Goal: Task Accomplishment & Management: Use online tool/utility

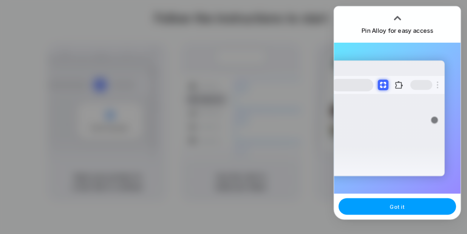
click at [383, 208] on button "Got it" at bounding box center [396, 206] width 117 height 17
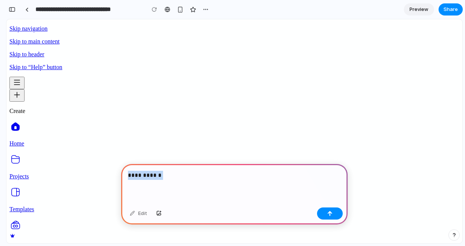
drag, startPoint x: 169, startPoint y: 177, endPoint x: 127, endPoint y: 176, distance: 41.6
click at [127, 176] on div "**********" at bounding box center [234, 184] width 227 height 40
click at [162, 215] on button "button" at bounding box center [159, 213] width 13 height 12
click at [171, 177] on p "**********" at bounding box center [234, 175] width 213 height 9
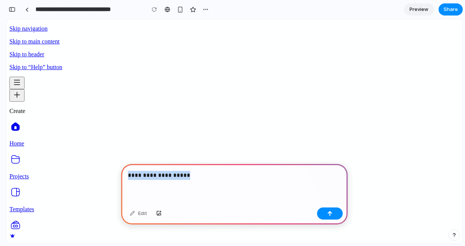
click at [171, 177] on p "**********" at bounding box center [234, 175] width 213 height 9
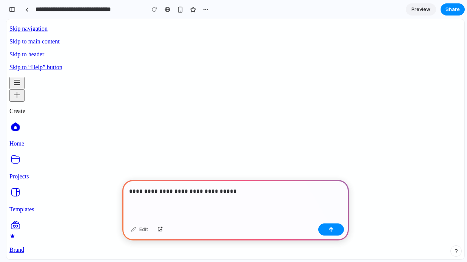
click at [21, 95] on span "Create a design" at bounding box center [16, 98] width 9 height 6
click at [251, 191] on p "**********" at bounding box center [235, 191] width 213 height 9
click at [244, 190] on p "**********" at bounding box center [235, 191] width 213 height 9
drag, startPoint x: 286, startPoint y: 190, endPoint x: 175, endPoint y: 191, distance: 110.3
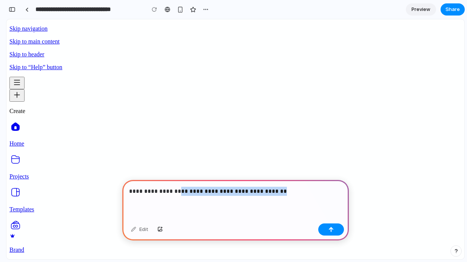
click at [175, 191] on p "**********" at bounding box center [235, 191] width 213 height 9
drag, startPoint x: 286, startPoint y: 194, endPoint x: 253, endPoint y: 191, distance: 33.4
click at [253, 191] on p "**********" at bounding box center [235, 191] width 213 height 9
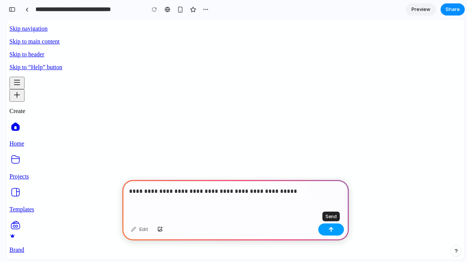
click at [333, 231] on div "button" at bounding box center [331, 229] width 5 height 5
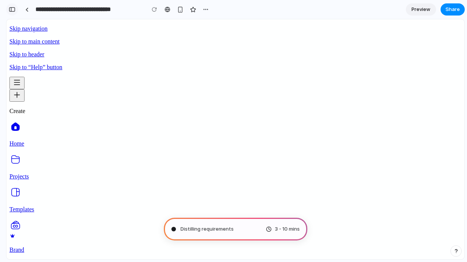
click at [13, 11] on div "button" at bounding box center [12, 9] width 7 height 5
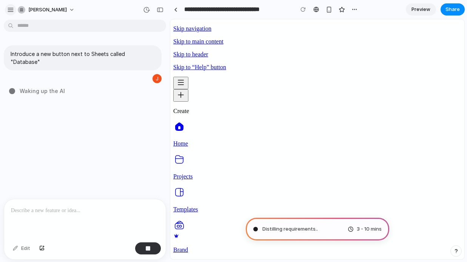
click at [10, 13] on button "button" at bounding box center [10, 9] width 11 height 11
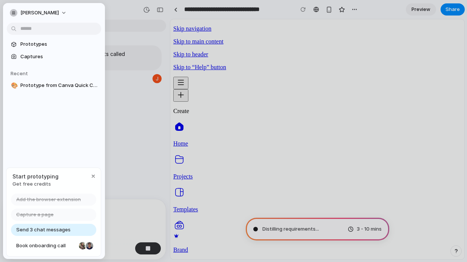
type input "**********"
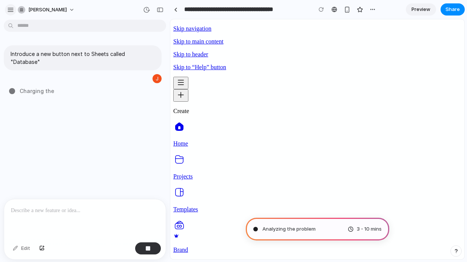
click at [12, 11] on div "button" at bounding box center [10, 9] width 7 height 7
click at [176, 11] on div at bounding box center [175, 10] width 3 height 4
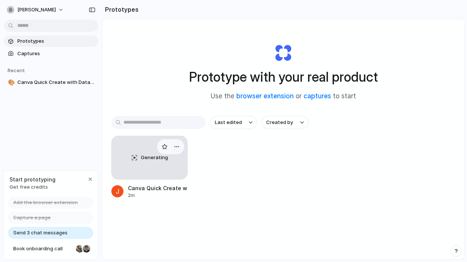
click at [152, 167] on div "Generating" at bounding box center [150, 157] width 76 height 43
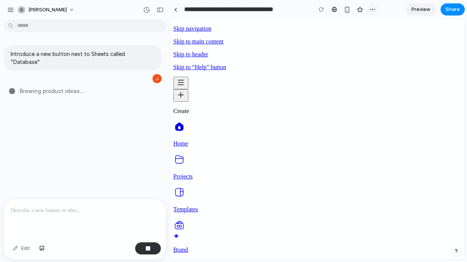
click at [370, 10] on div "button" at bounding box center [373, 9] width 6 height 6
click at [373, 9] on div "Duplicate Delete" at bounding box center [233, 131] width 467 height 262
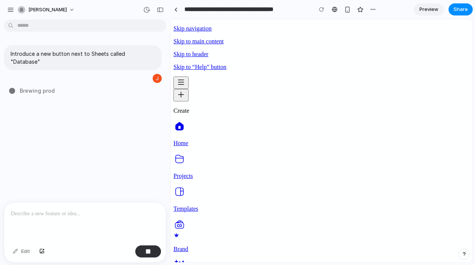
click at [373, 9] on div "button" at bounding box center [373, 9] width 6 height 6
click at [373, 9] on div "Duplicate Delete" at bounding box center [237, 132] width 475 height 265
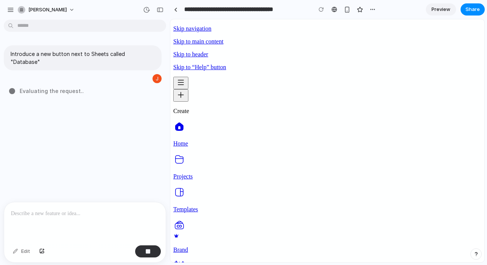
drag, startPoint x: 55, startPoint y: 84, endPoint x: 86, endPoint y: 83, distance: 31.0
click at [86, 87] on div "Consulting the digital ..." at bounding box center [87, 91] width 156 height 8
click at [85, 87] on div at bounding box center [87, 91] width 156 height 8
click at [74, 212] on p at bounding box center [85, 213] width 148 height 9
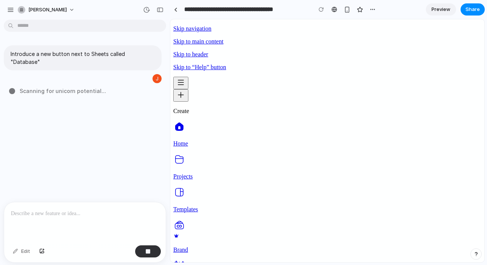
scroll to position [0, 100]
click at [181, 78] on div "Toggle side navigation" at bounding box center [180, 83] width 9 height 10
click at [174, 10] on div at bounding box center [175, 10] width 3 height 4
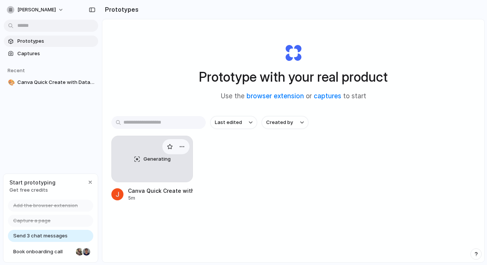
click at [147, 171] on div "Generating" at bounding box center [152, 159] width 81 height 46
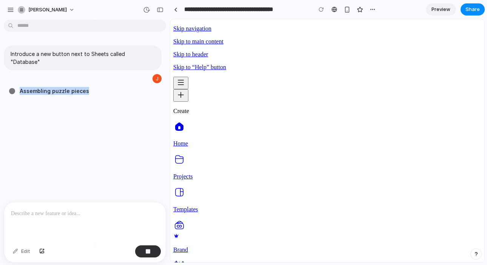
drag, startPoint x: 91, startPoint y: 84, endPoint x: 7, endPoint y: 82, distance: 83.5
click at [7, 82] on div "Introduce a new button next to Sheets called "Database" Assembling puzzle pieces" at bounding box center [82, 112] width 165 height 179
click at [182, 153] on div "Projects" at bounding box center [327, 160] width 308 height 14
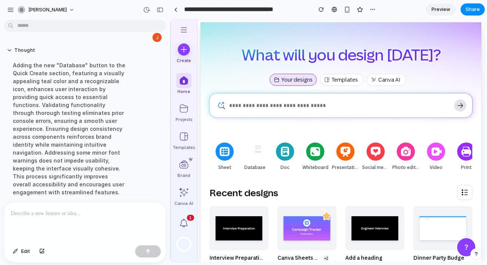
scroll to position [89, 0]
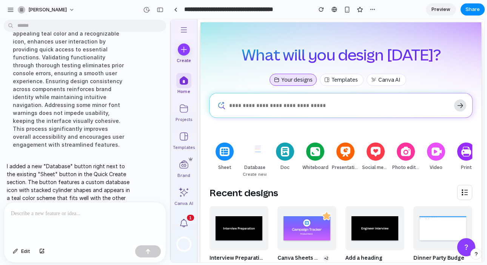
click at [255, 153] on img at bounding box center [261, 149] width 12 height 9
click at [255, 160] on div at bounding box center [254, 151] width 19 height 19
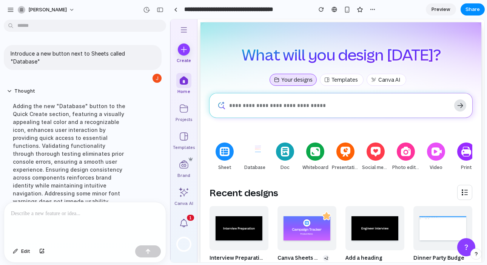
scroll to position [0, 0]
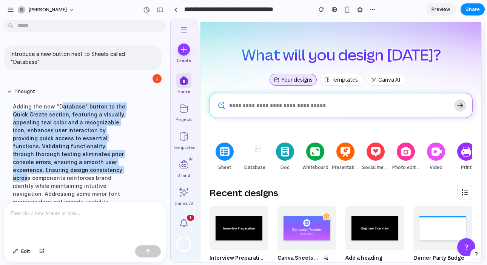
drag, startPoint x: 58, startPoint y: 96, endPoint x: 58, endPoint y: 158, distance: 62.7
click at [58, 158] on div "Adding the new "Database" button to the Quick Create section, featuring a visua…" at bounding box center [70, 170] width 126 height 144
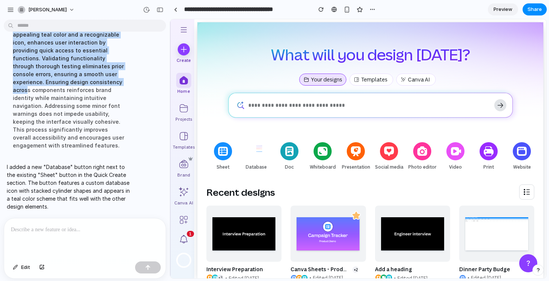
scroll to position [72, 0]
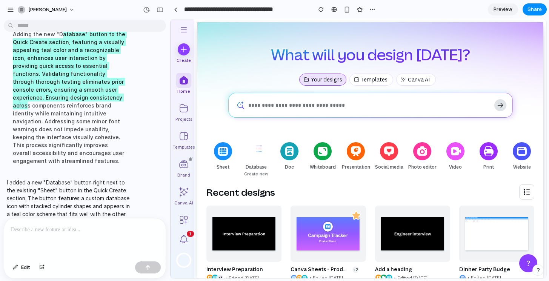
click at [260, 157] on icon at bounding box center [256, 151] width 12 height 12
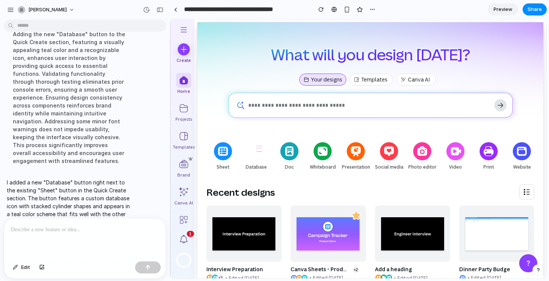
click at [110, 236] on div at bounding box center [85, 239] width 162 height 40
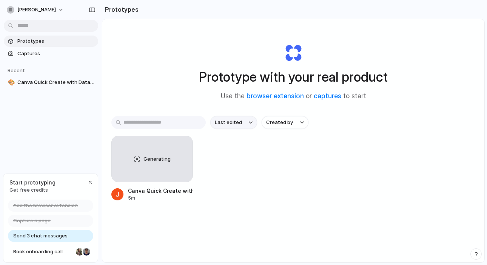
click at [253, 126] on button "Last edited" at bounding box center [233, 122] width 47 height 13
click at [253, 126] on div "Last edited Last created Alphabetical" at bounding box center [243, 132] width 487 height 265
click at [292, 125] on span "Created by" at bounding box center [279, 123] width 27 height 8
click at [299, 122] on div "All users [PERSON_NAME]" at bounding box center [243, 132] width 487 height 265
click at [50, 56] on span "Captures" at bounding box center [56, 54] width 78 height 8
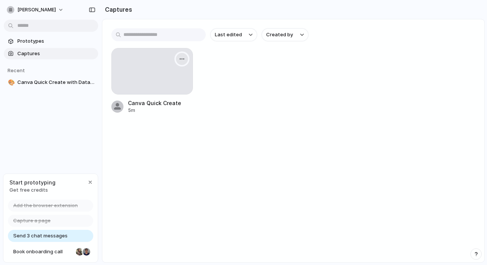
click at [184, 60] on div "button" at bounding box center [182, 59] width 6 height 6
click at [215, 70] on div "Create prototype Rename Copy link Open original page Delete" at bounding box center [243, 132] width 487 height 265
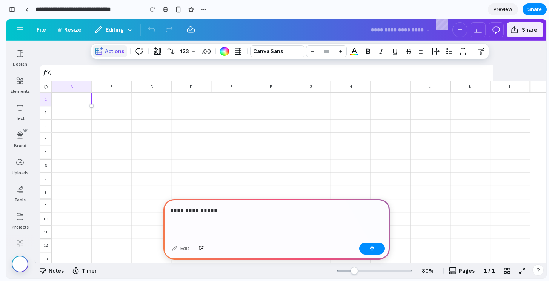
click at [111, 48] on span "Actions" at bounding box center [114, 51] width 19 height 7
click at [232, 214] on p "**********" at bounding box center [276, 210] width 213 height 9
click at [203, 247] on div "button" at bounding box center [201, 249] width 5 height 5
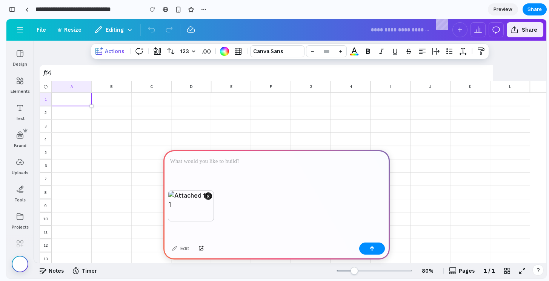
click at [187, 211] on div "×" at bounding box center [191, 206] width 46 height 31
click at [209, 197] on button "×" at bounding box center [209, 197] width 8 height 8
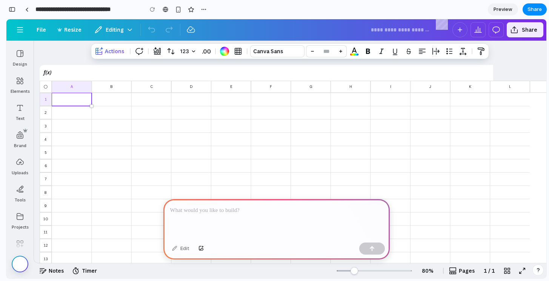
click at [202, 256] on div "Edit" at bounding box center [277, 250] width 227 height 20
click at [202, 250] on div "button" at bounding box center [201, 249] width 5 height 5
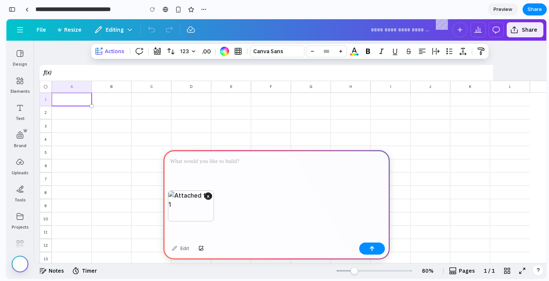
click at [191, 169] on div at bounding box center [277, 170] width 227 height 40
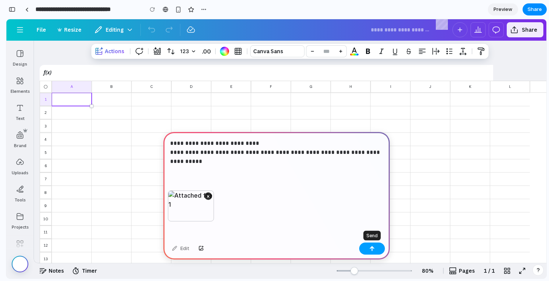
click at [374, 250] on div "button" at bounding box center [372, 248] width 5 height 5
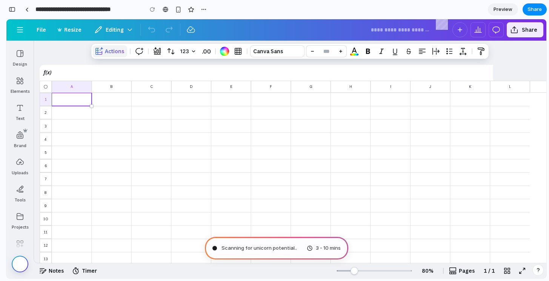
click at [113, 54] on span "Actions" at bounding box center [114, 51] width 19 height 7
click at [177, 139] on div at bounding box center [191, 139] width 35 height 8
click at [119, 127] on div at bounding box center [111, 126] width 35 height 8
click at [254, 128] on div at bounding box center [270, 126] width 35 height 8
type input "**********"
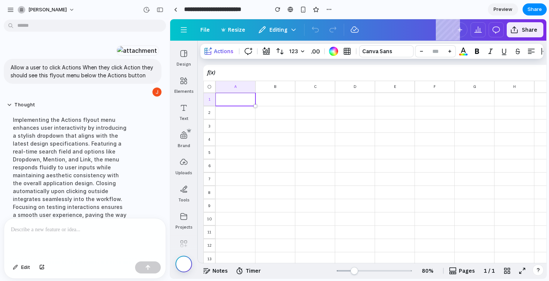
scroll to position [248, 0]
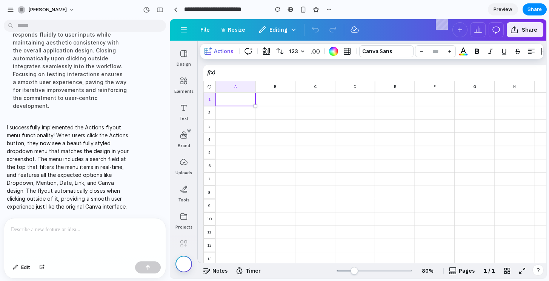
click at [276, 134] on div at bounding box center [276, 139] width 40 height 13
click at [228, 58] on div "Actions Canva Sans **" at bounding box center [372, 51] width 343 height 15
click at [224, 52] on span "Actions" at bounding box center [223, 51] width 19 height 7
click at [249, 178] on div at bounding box center [235, 179] width 35 height 8
click at [310, 133] on div at bounding box center [315, 139] width 40 height 13
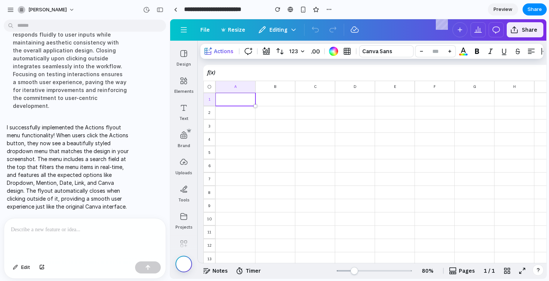
click at [102, 231] on p at bounding box center [85, 229] width 148 height 9
click at [273, 159] on div at bounding box center [276, 152] width 40 height 13
click at [222, 50] on span "Actions" at bounding box center [223, 51] width 19 height 7
click at [302, 126] on div at bounding box center [315, 126] width 35 height 8
click at [275, 113] on div at bounding box center [275, 113] width 35 height 8
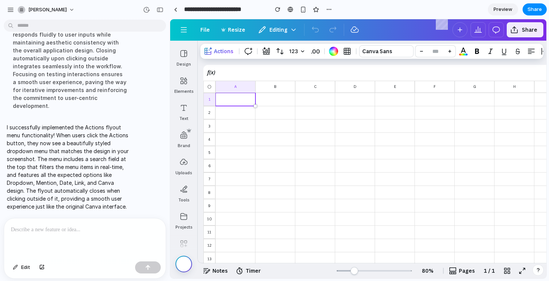
click at [224, 63] on div at bounding box center [428, 70] width 460 height 22
click at [224, 52] on span "Actions" at bounding box center [223, 51] width 19 height 7
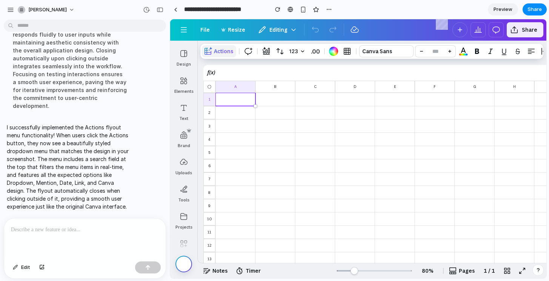
click at [224, 52] on span "Actions" at bounding box center [223, 51] width 19 height 7
click at [490, 6] on link "Preview" at bounding box center [503, 9] width 30 height 12
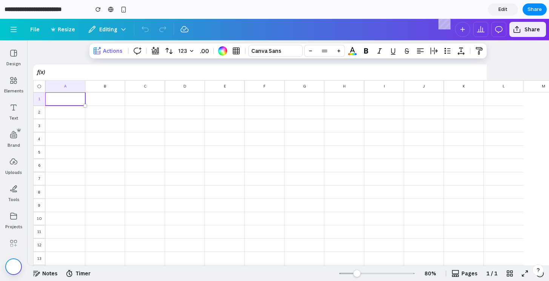
click at [267, 104] on div at bounding box center [265, 99] width 40 height 13
click at [110, 49] on span "Actions" at bounding box center [112, 50] width 19 height 7
click at [110, 56] on button "Actions" at bounding box center [108, 51] width 34 height 12
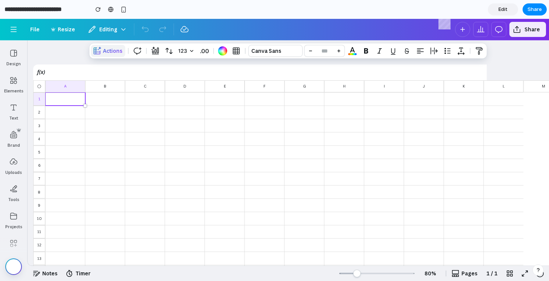
click at [110, 56] on button "Actions" at bounding box center [108, 51] width 34 height 12
click at [106, 52] on span "Actions" at bounding box center [112, 50] width 19 height 7
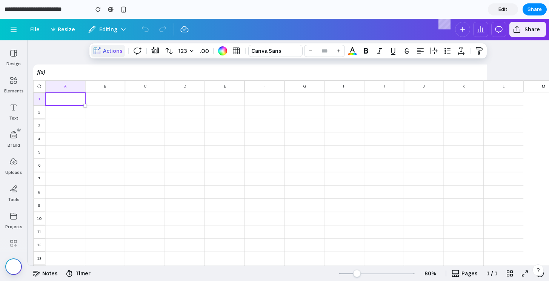
click at [106, 52] on span "Actions" at bounding box center [112, 50] width 19 height 7
click at [99, 12] on div "button" at bounding box center [98, 9] width 5 height 5
click at [106, 53] on span "Actions" at bounding box center [112, 50] width 19 height 7
click at [108, 151] on div at bounding box center [105, 152] width 35 height 8
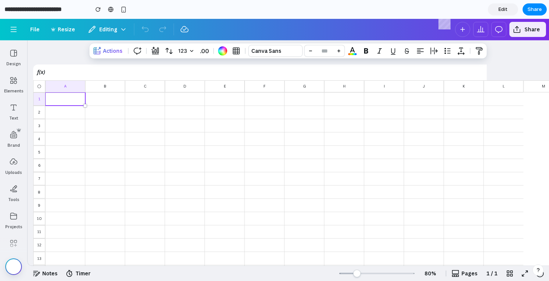
click at [128, 109] on div at bounding box center [145, 112] width 35 height 8
click at [110, 52] on span "Actions" at bounding box center [112, 50] width 19 height 7
